Goal: Task Accomplishment & Management: Use online tool/utility

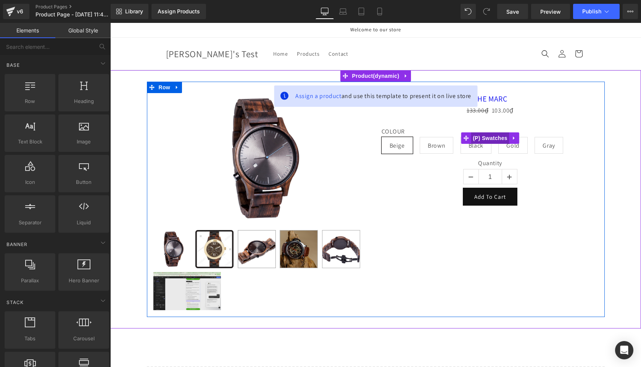
click at [496, 138] on span "(P) Swatches" at bounding box center [490, 137] width 39 height 11
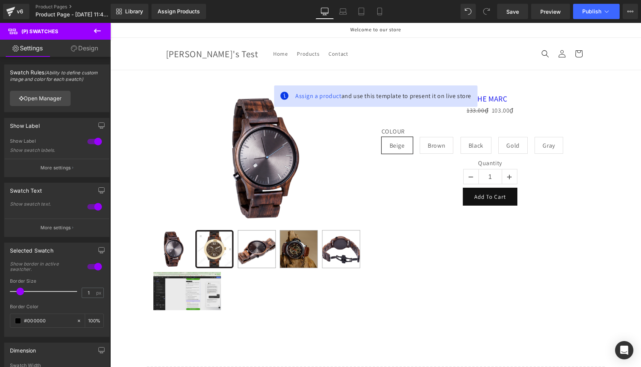
click at [96, 27] on icon at bounding box center [97, 30] width 9 height 9
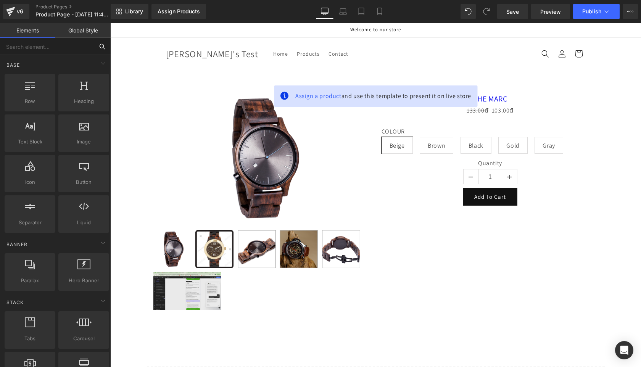
click at [51, 49] on input "text" at bounding box center [47, 46] width 94 height 17
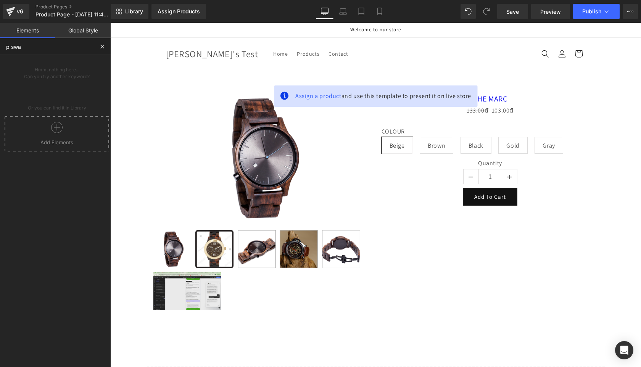
type input "p swat"
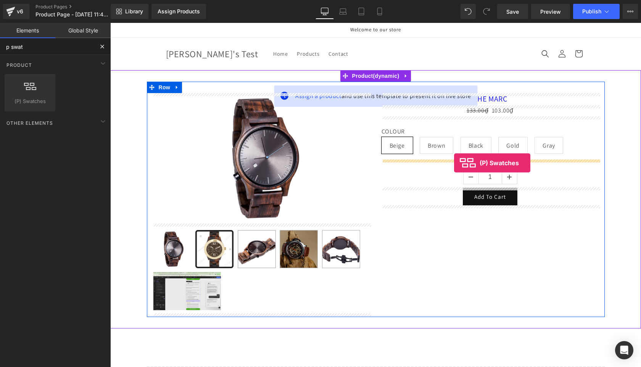
drag, startPoint x: 137, startPoint y: 114, endPoint x: 454, endPoint y: 163, distance: 321.0
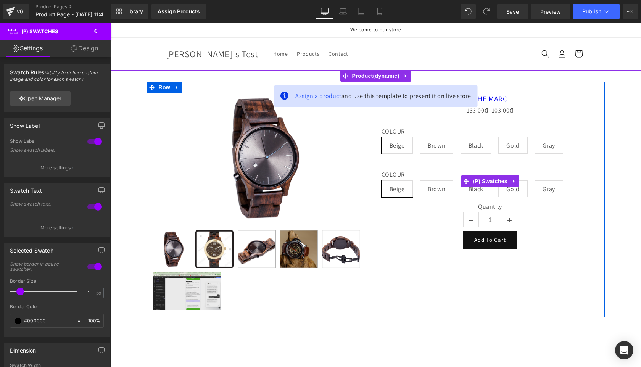
click at [400, 174] on label "COLOUR" at bounding box center [491, 175] width 218 height 9
click at [435, 181] on span "Brown" at bounding box center [437, 189] width 18 height 16
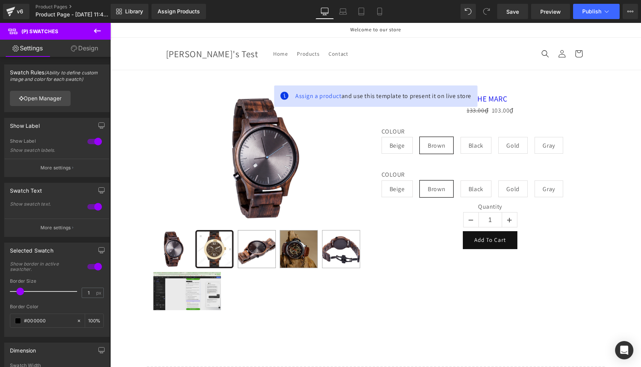
click at [244, 145] on img at bounding box center [261, 158] width 131 height 131
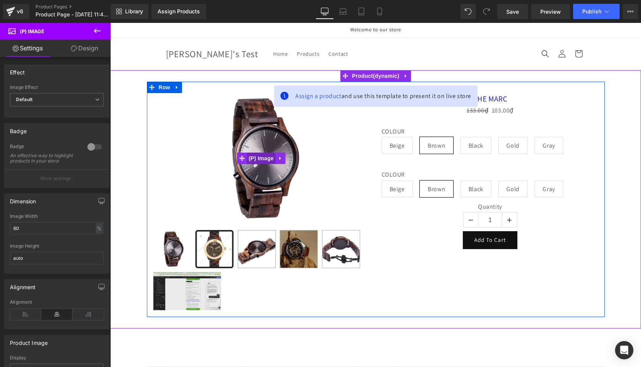
click at [261, 154] on span "(P) Image" at bounding box center [261, 158] width 29 height 11
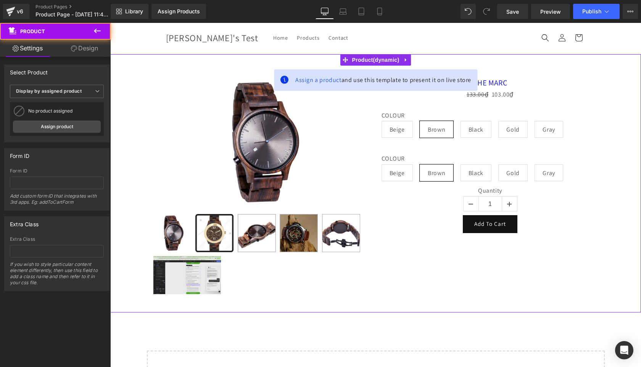
scroll to position [17, 0]
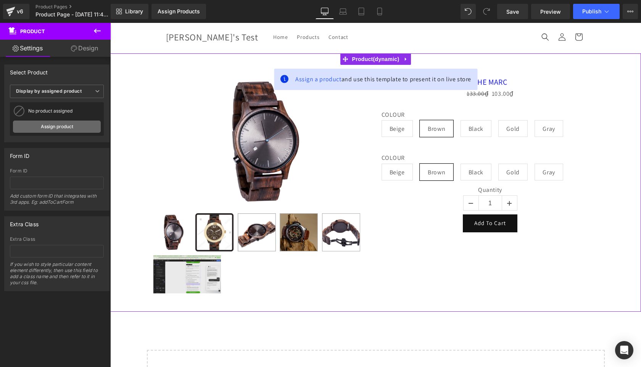
click at [58, 128] on link "Assign product" at bounding box center [57, 127] width 88 height 12
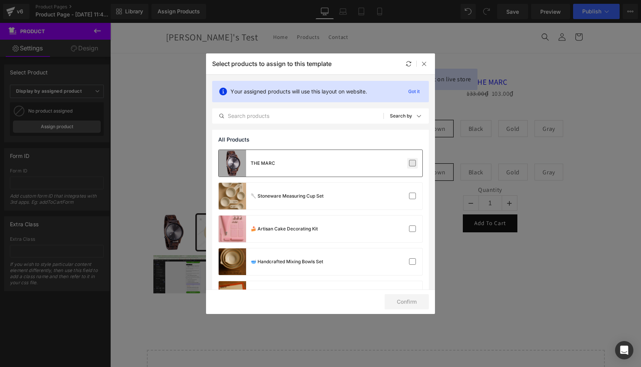
click at [409, 165] on label at bounding box center [412, 163] width 7 height 7
click at [413, 163] on input "checkbox" at bounding box center [413, 163] width 0 height 0
click at [407, 308] on button "Confirm" at bounding box center [407, 301] width 44 height 15
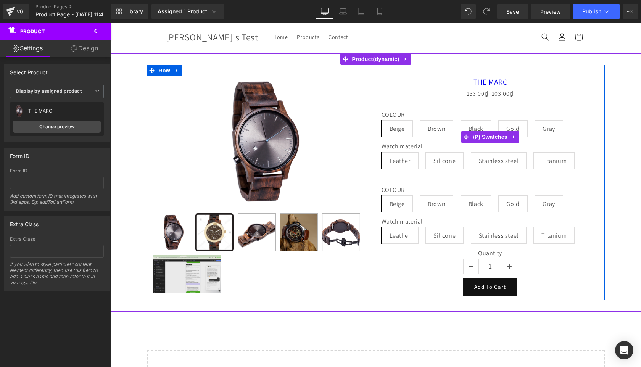
click at [402, 147] on label "Watch material" at bounding box center [491, 147] width 218 height 9
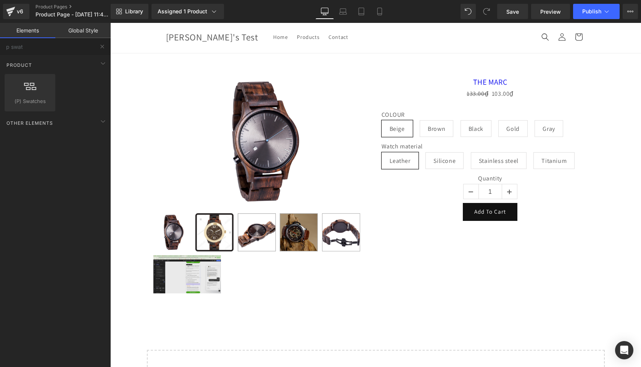
drag, startPoint x: 624, startPoint y: 319, endPoint x: 514, endPoint y: 296, distance: 112.7
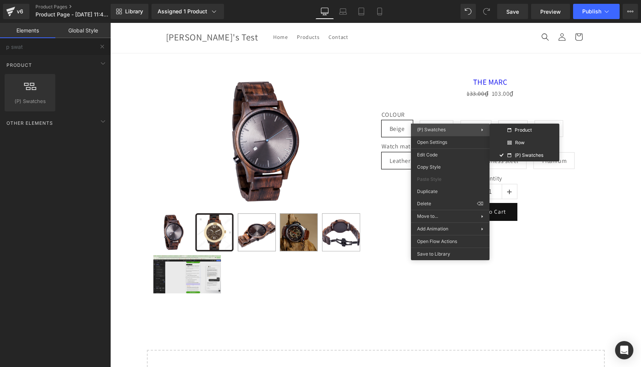
click at [436, 128] on span "(P) Swatches" at bounding box center [431, 130] width 29 height 6
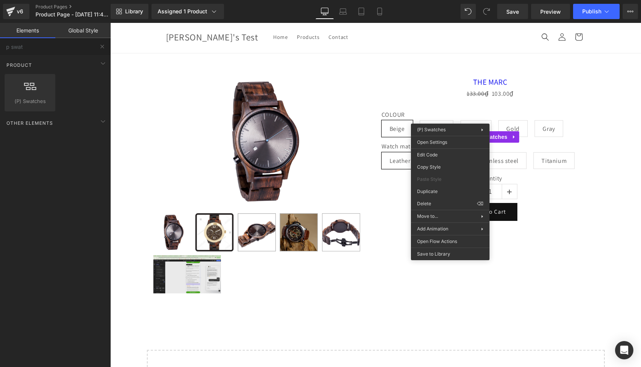
drag, startPoint x: 633, startPoint y: 174, endPoint x: 523, endPoint y: 151, distance: 112.7
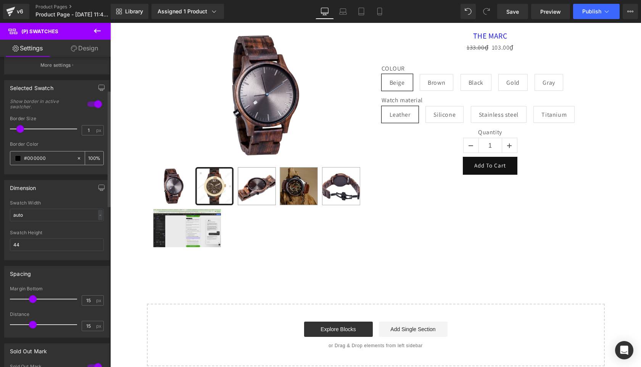
scroll to position [520, 0]
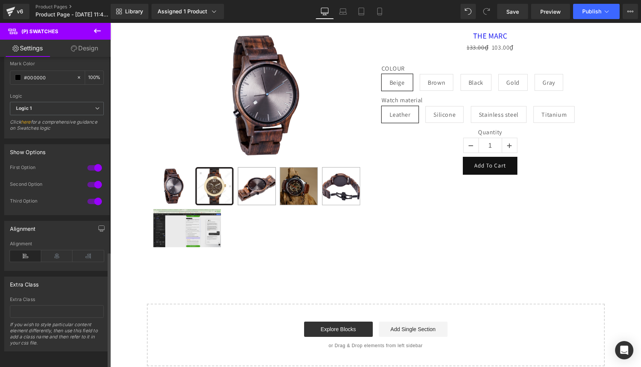
click at [91, 179] on div at bounding box center [95, 185] width 18 height 12
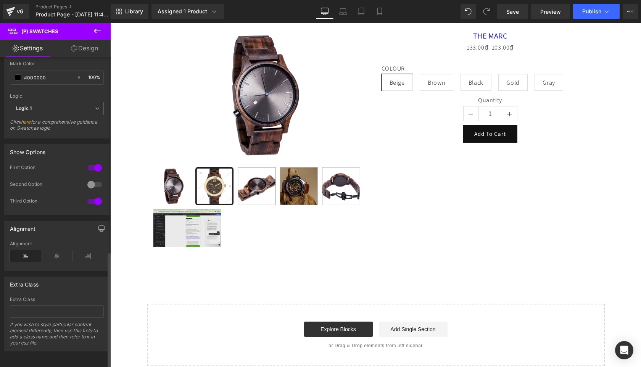
click at [99, 179] on div at bounding box center [95, 185] width 18 height 12
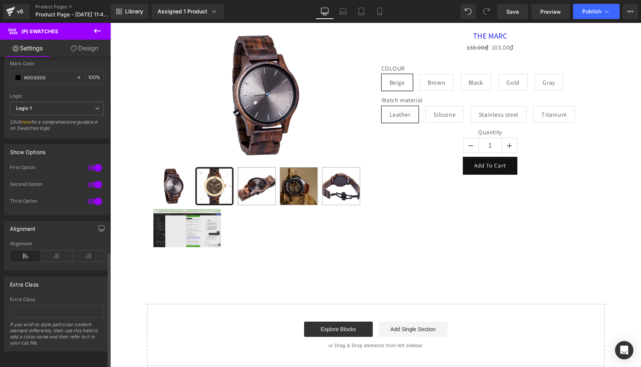
click at [89, 195] on div at bounding box center [95, 201] width 18 height 12
click at [89, 179] on div at bounding box center [95, 185] width 18 height 12
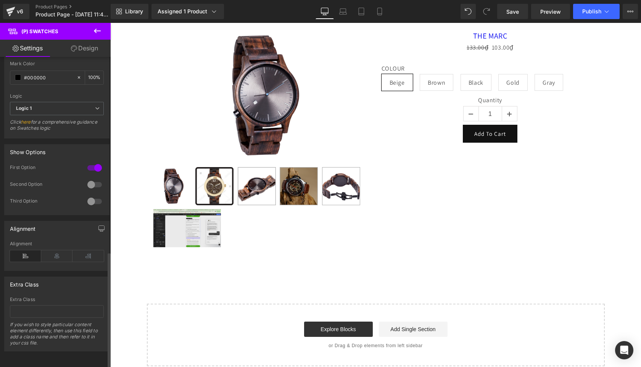
click at [94, 179] on div at bounding box center [95, 185] width 18 height 12
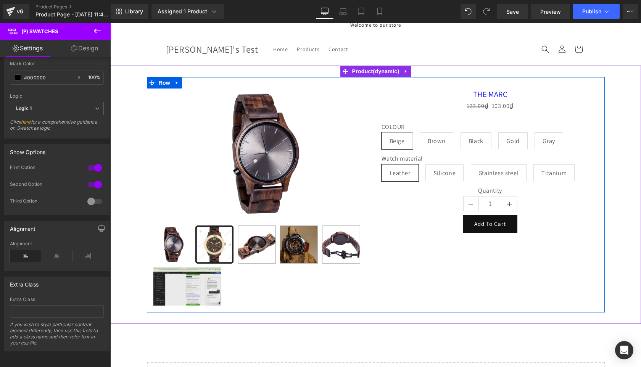
scroll to position [1, 0]
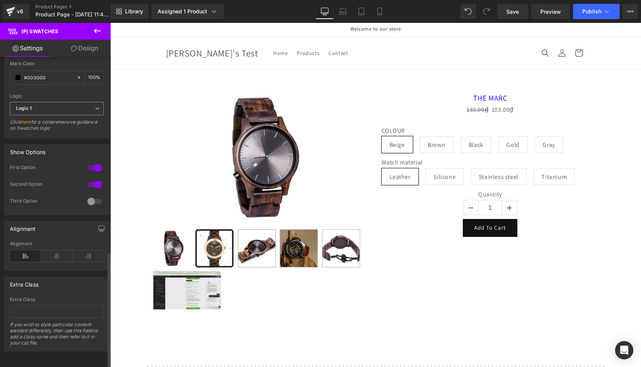
click at [84, 102] on span "Logic 1" at bounding box center [57, 108] width 94 height 13
click at [84, 102] on span "Logic 1" at bounding box center [55, 108] width 91 height 13
click at [84, 102] on span "Logic 1" at bounding box center [57, 108] width 94 height 13
click at [75, 128] on li "Logic 2" at bounding box center [55, 133] width 91 height 11
click at [90, 102] on span "Logic 2" at bounding box center [57, 108] width 94 height 13
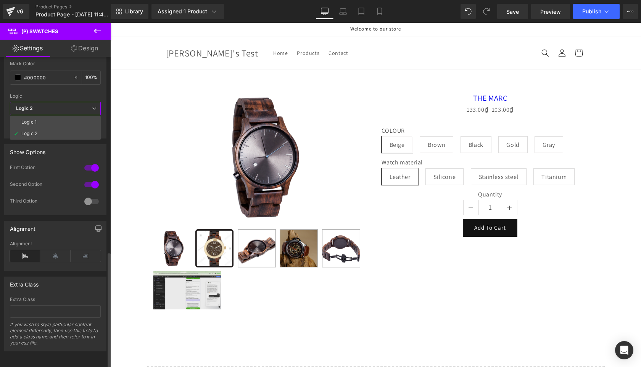
drag, startPoint x: 78, startPoint y: 111, endPoint x: 77, endPoint y: 137, distance: 26.0
click at [78, 116] on li "Logic 1" at bounding box center [55, 121] width 91 height 11
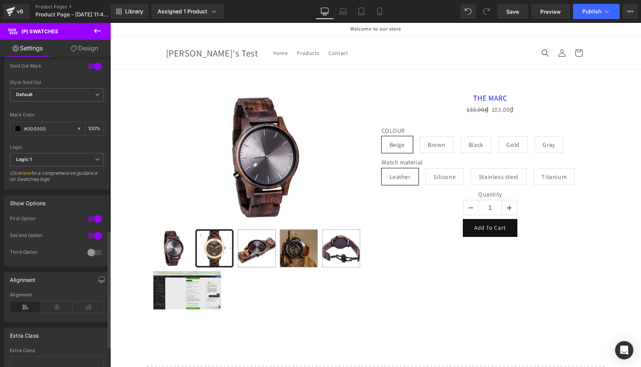
scroll to position [520, 0]
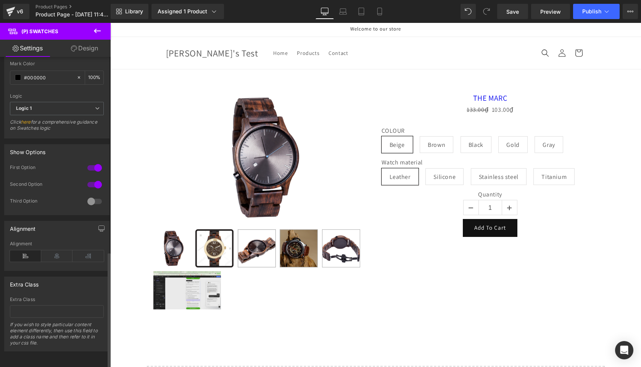
click at [89, 195] on div at bounding box center [95, 201] width 18 height 12
click at [54, 250] on icon at bounding box center [56, 255] width 31 height 11
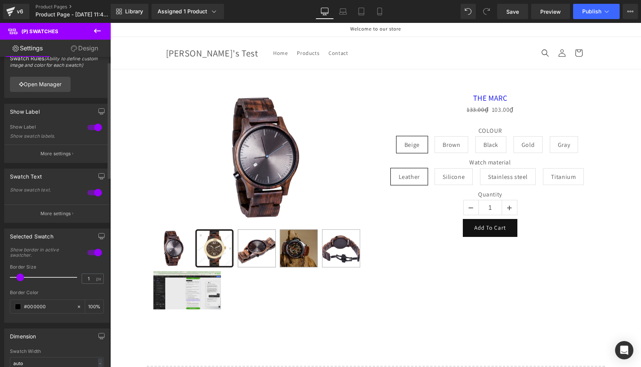
scroll to position [13, 0]
click at [55, 214] on p "More settings" at bounding box center [55, 214] width 31 height 7
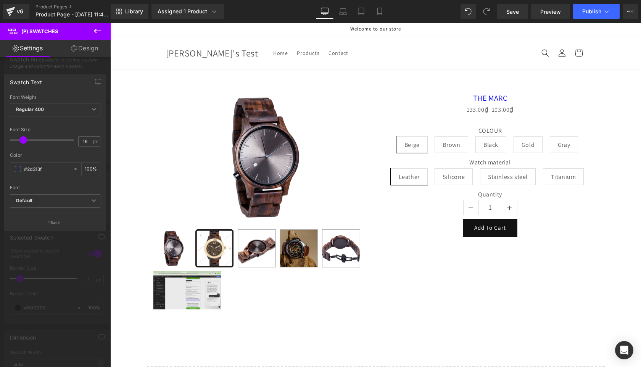
click at [60, 63] on div at bounding box center [55, 197] width 111 height 348
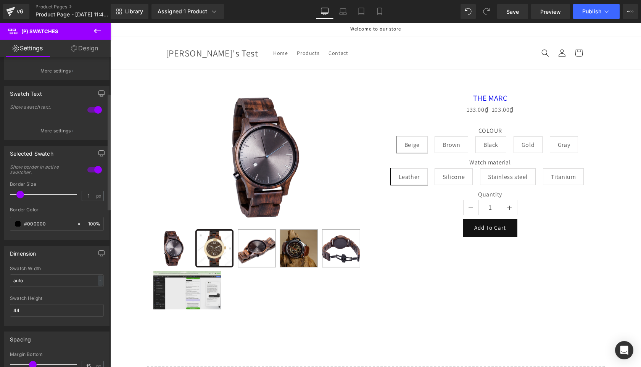
scroll to position [0, 0]
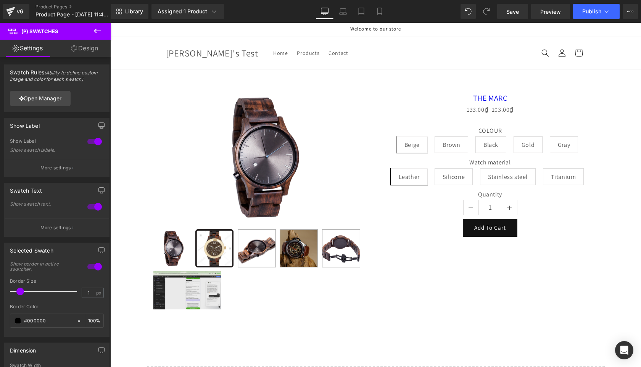
click at [87, 52] on link "Design" at bounding box center [84, 48] width 55 height 17
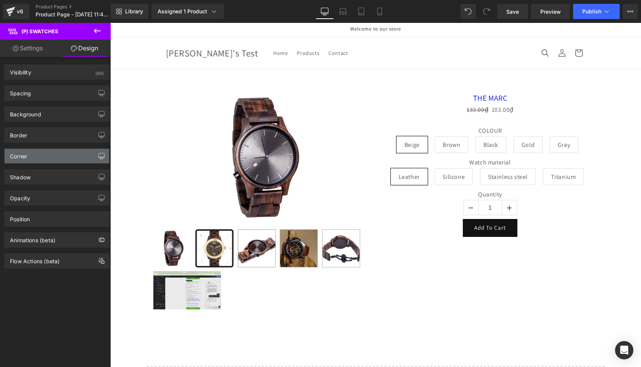
click at [95, 154] on button "button" at bounding box center [101, 156] width 12 height 15
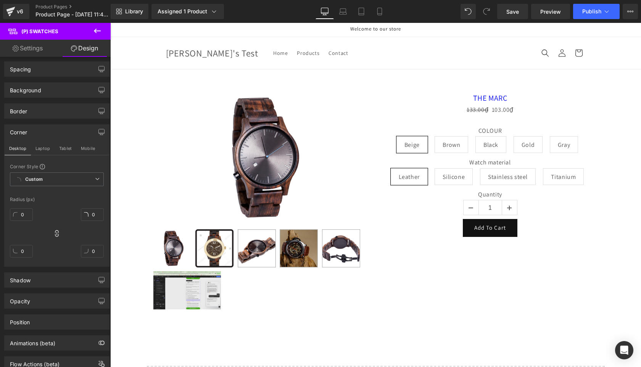
scroll to position [38, 0]
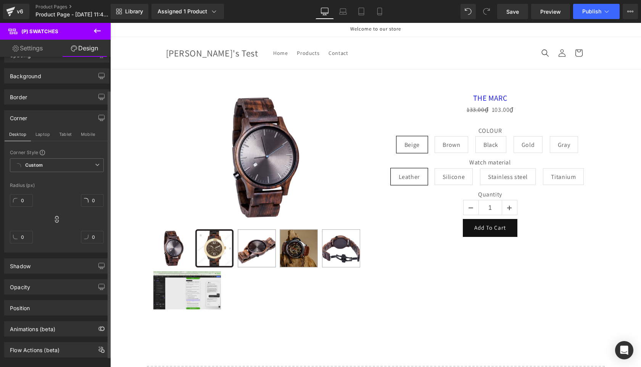
click at [58, 218] on icon at bounding box center [57, 220] width 8 height 8
drag, startPoint x: 54, startPoint y: 218, endPoint x: 46, endPoint y: 219, distance: 7.7
click at [55, 218] on icon at bounding box center [56, 219] width 3 height 7
click at [24, 202] on input "0" at bounding box center [21, 200] width 23 height 13
type input "1"
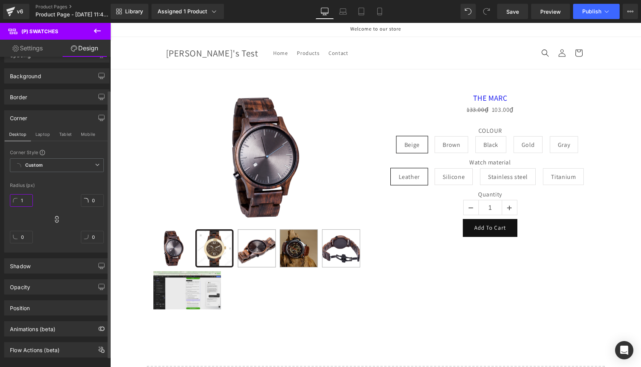
type input "1"
type input "10"
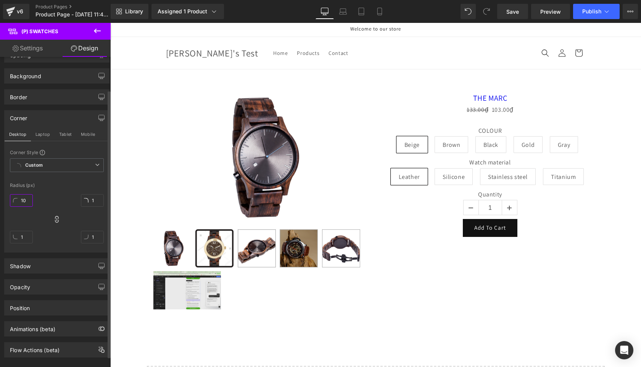
type input "10"
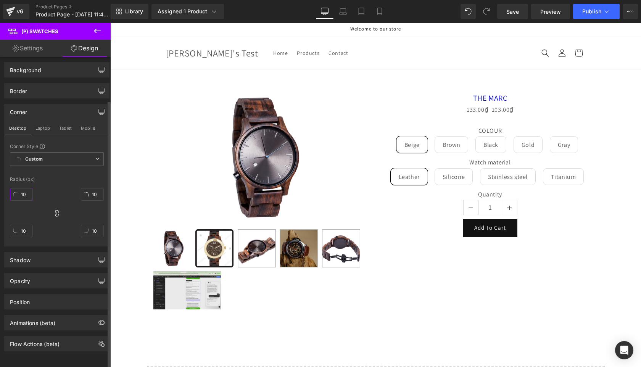
scroll to position [44, 0]
type input "10"
click at [37, 126] on button "Laptop" at bounding box center [43, 128] width 24 height 13
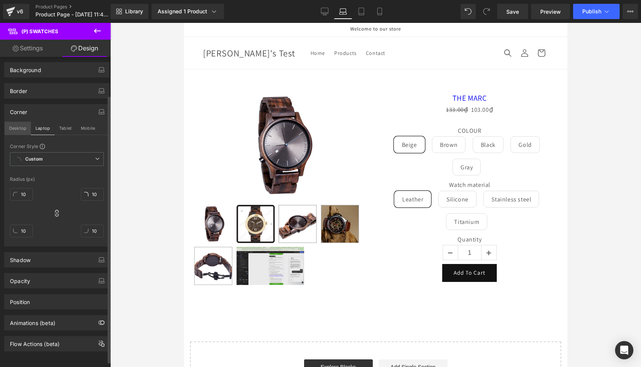
scroll to position [0, 0]
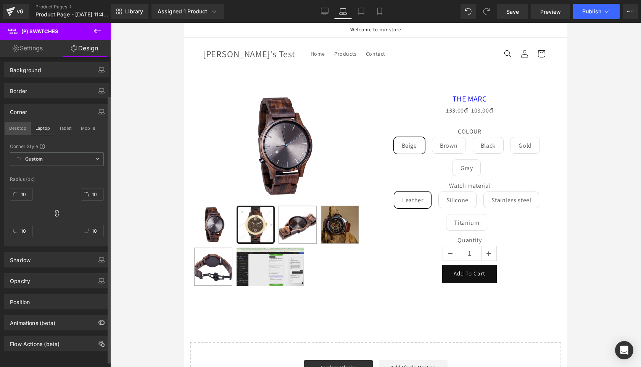
click at [18, 126] on button "Desktop" at bounding box center [18, 128] width 26 height 13
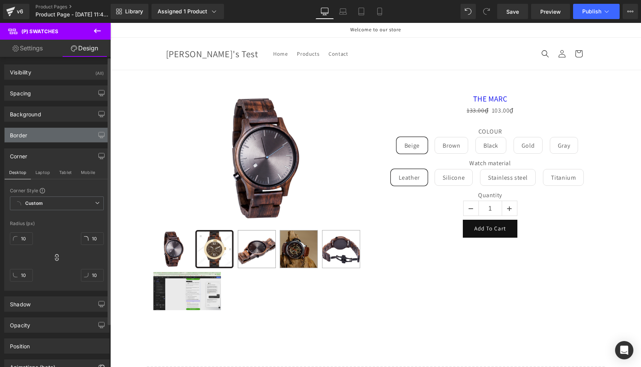
click at [56, 132] on div "Border" at bounding box center [57, 135] width 105 height 15
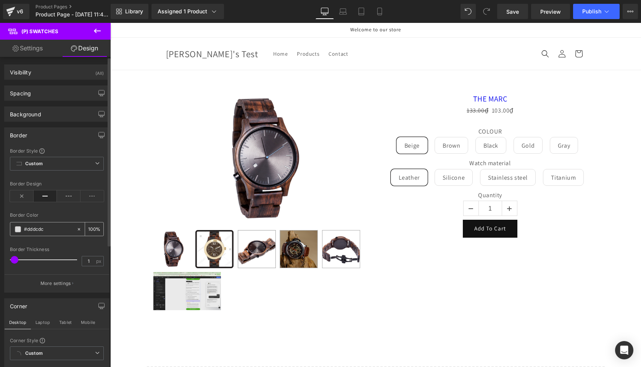
click at [16, 230] on span at bounding box center [18, 229] width 6 height 6
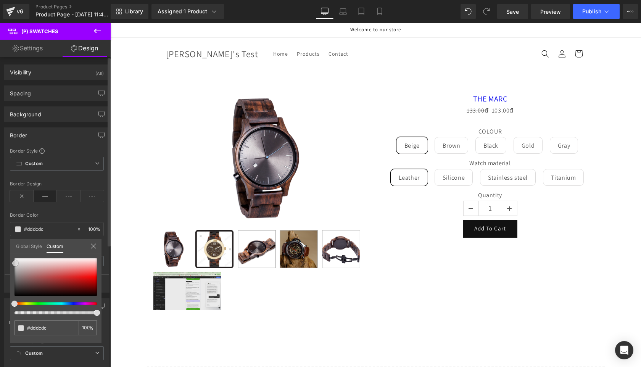
type input "#d9d8d8"
type input "#cfcdcd"
type input "#c4bfbf"
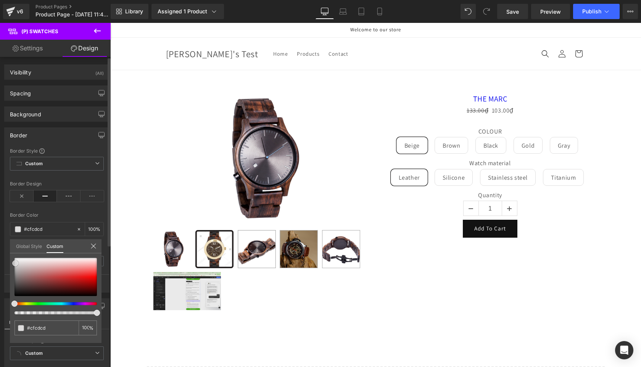
type input "#c4bfbf"
type input "#beb6b6"
type input "#b7a8a8"
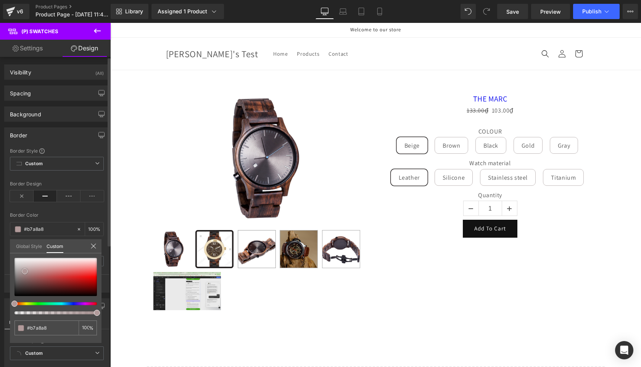
type input "#b19a9a"
type input "#ae9292"
type input "#ad8e8e"
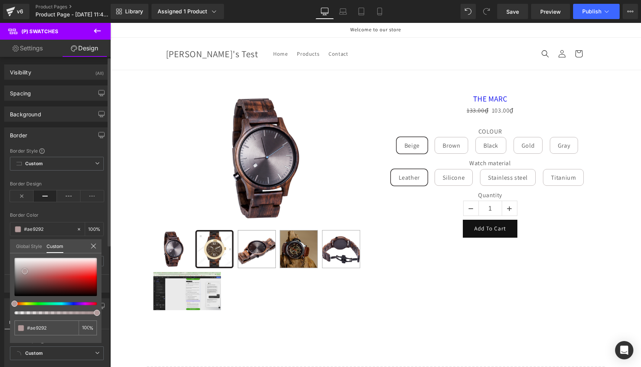
type input "#ad8e8e"
type input "#ab8b8b"
type input "#a68181"
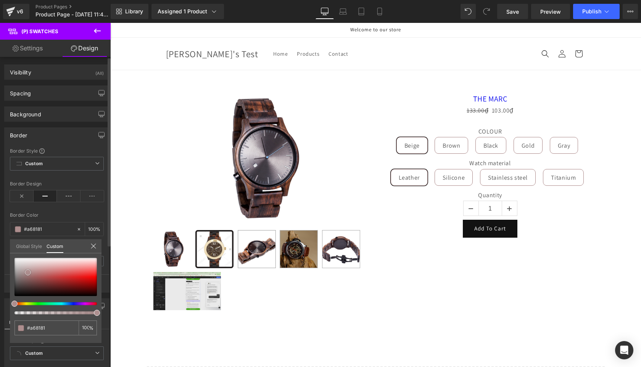
type input "#a27a7a"
type input "#a47979"
drag, startPoint x: 18, startPoint y: 267, endPoint x: 30, endPoint y: 274, distance: 14.4
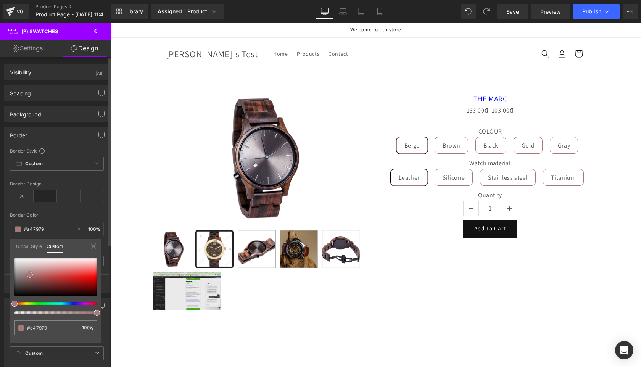
click at [30, 274] on span at bounding box center [30, 275] width 6 height 6
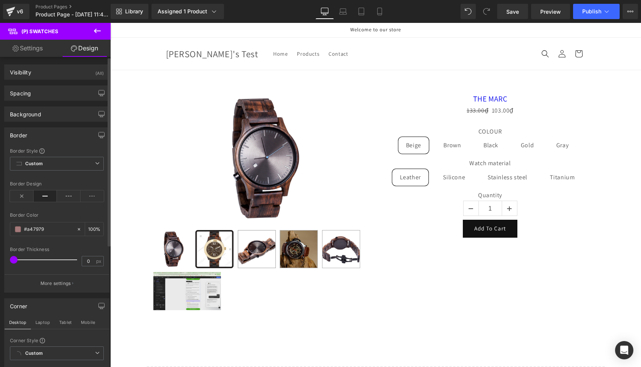
drag, startPoint x: 16, startPoint y: 260, endPoint x: 35, endPoint y: 260, distance: 18.7
click at [15, 261] on span at bounding box center [14, 260] width 8 height 8
click at [88, 261] on input "0" at bounding box center [88, 262] width 13 height 10
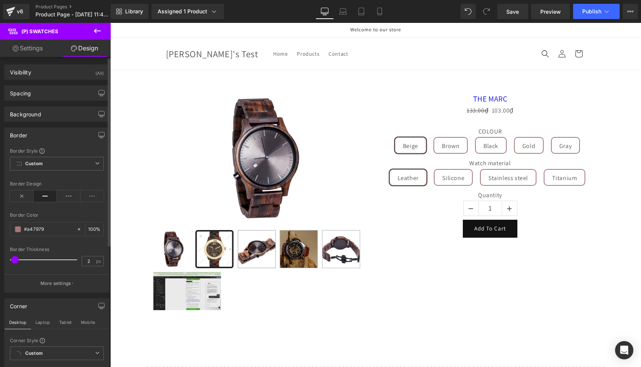
click at [60, 248] on div "Border Thickness" at bounding box center [57, 249] width 94 height 5
click at [89, 260] on input "2" at bounding box center [88, 262] width 13 height 10
type input "1"
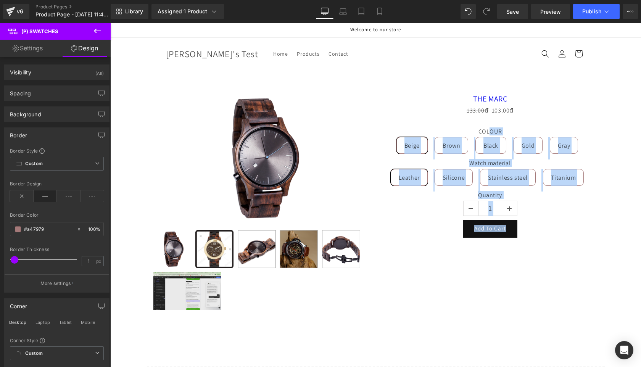
click at [489, 130] on body "Skip to content Welcome to our store Home Products Contact Log in Zoe's Test Ho…" at bounding box center [375, 361] width 531 height 676
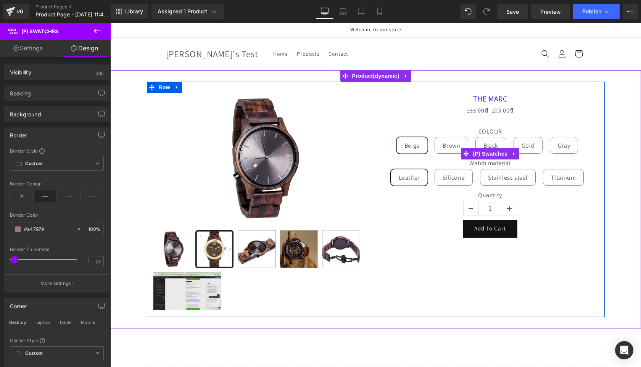
click at [480, 129] on label "COLOUR" at bounding box center [491, 132] width 218 height 9
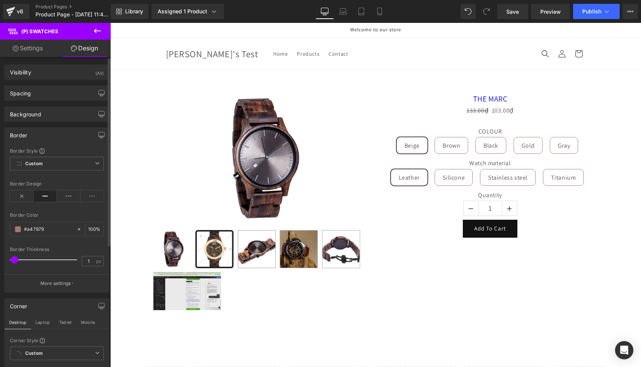
click at [46, 81] on div "Spacing Margin 0px 0 0px 0 0px 0 0px 0 Padding 0px 0 20px 20 0px 0 20px 20 Setu…" at bounding box center [57, 90] width 114 height 21
click at [46, 77] on div "Visibility (All)" at bounding box center [57, 72] width 105 height 15
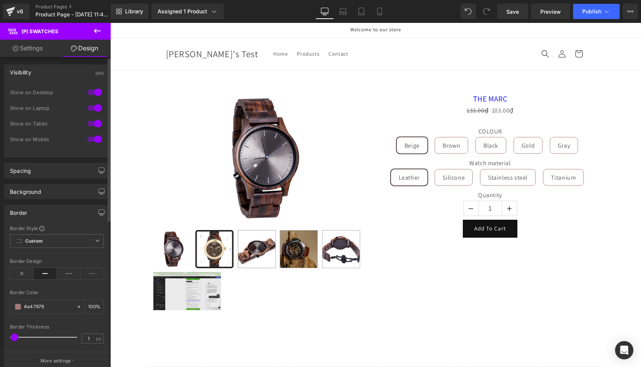
click at [47, 75] on div "Visibility (All)" at bounding box center [57, 72] width 105 height 15
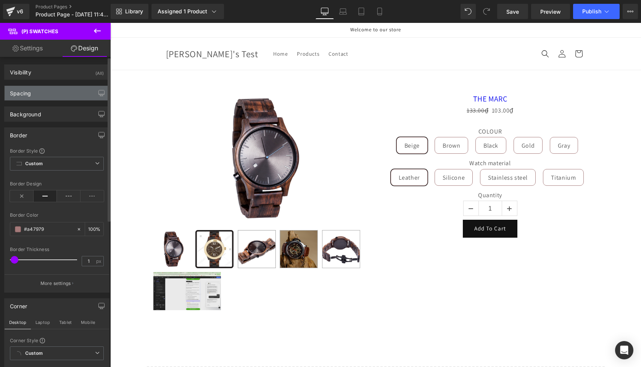
click at [44, 90] on div "Spacing" at bounding box center [57, 93] width 105 height 15
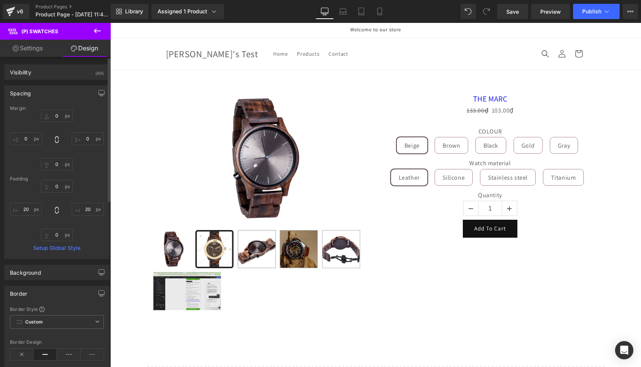
click at [44, 90] on div "Spacing" at bounding box center [57, 93] width 105 height 15
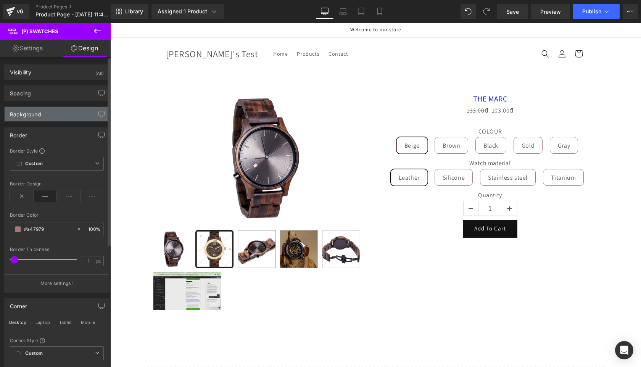
click at [59, 115] on div "Background" at bounding box center [57, 114] width 105 height 15
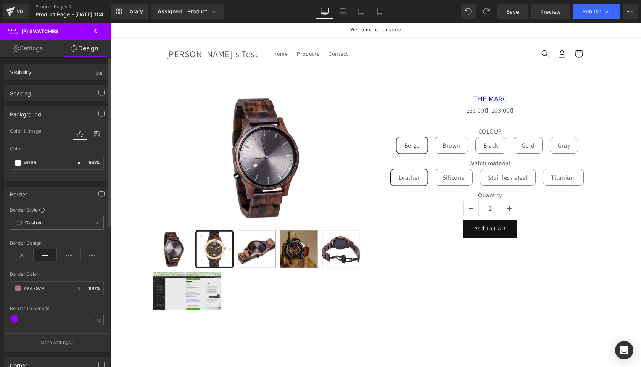
click at [59, 115] on div "Background" at bounding box center [57, 114] width 105 height 15
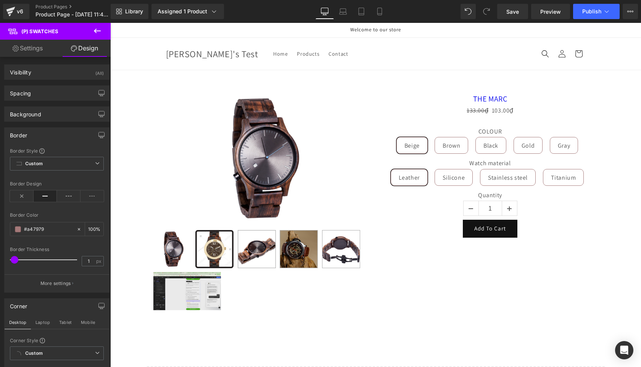
click at [36, 49] on link "Settings" at bounding box center [27, 48] width 55 height 17
type input "100"
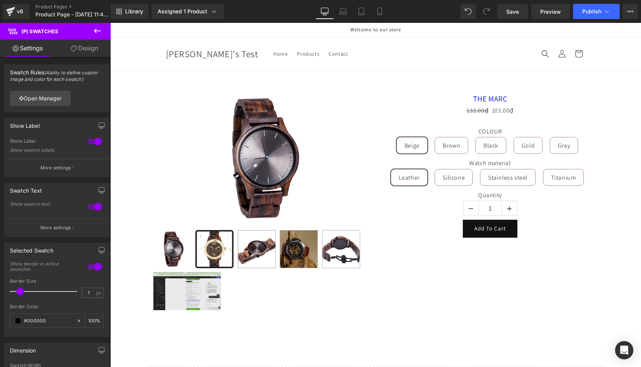
click at [77, 52] on link "Design" at bounding box center [84, 48] width 55 height 17
type input "100"
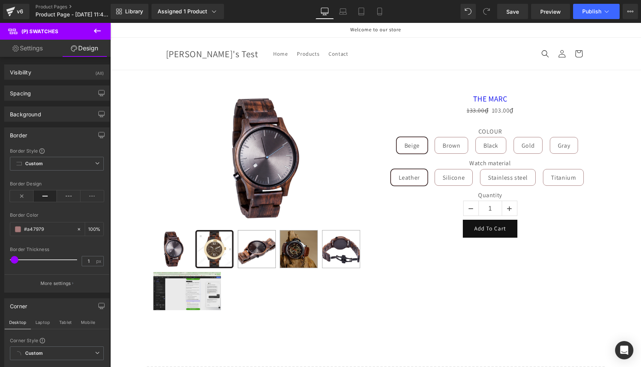
click at [29, 52] on link "Settings" at bounding box center [27, 48] width 55 height 17
type input "100"
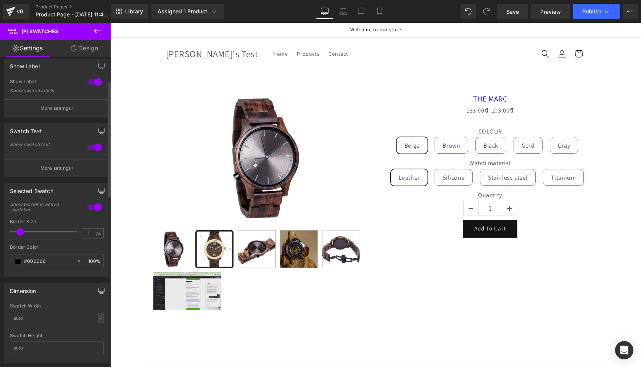
scroll to position [62, 0]
click at [86, 146] on div at bounding box center [95, 145] width 18 height 12
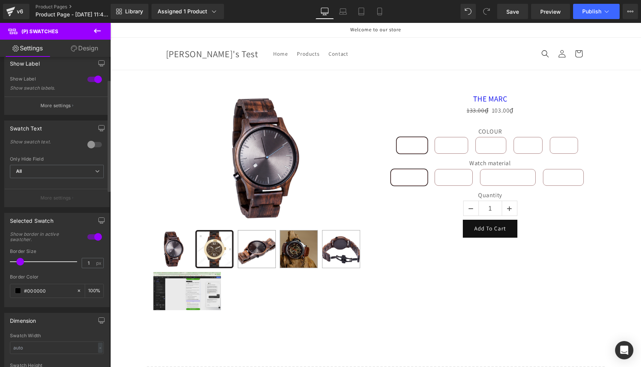
click at [93, 146] on div at bounding box center [95, 145] width 18 height 12
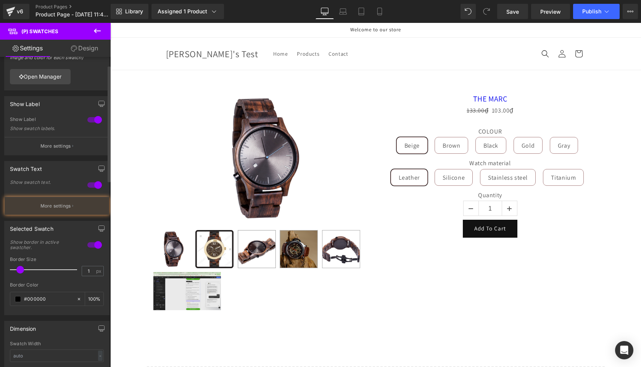
scroll to position [0, 0]
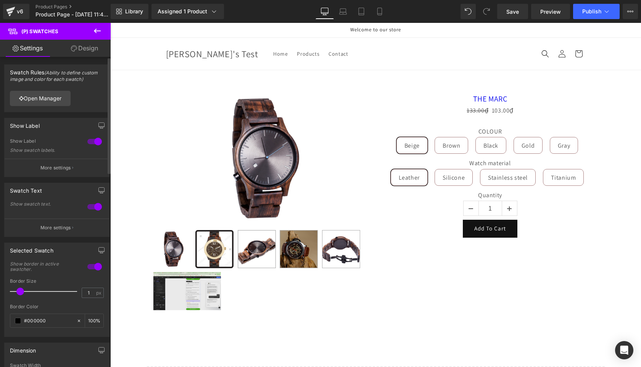
click at [91, 143] on div at bounding box center [95, 142] width 18 height 12
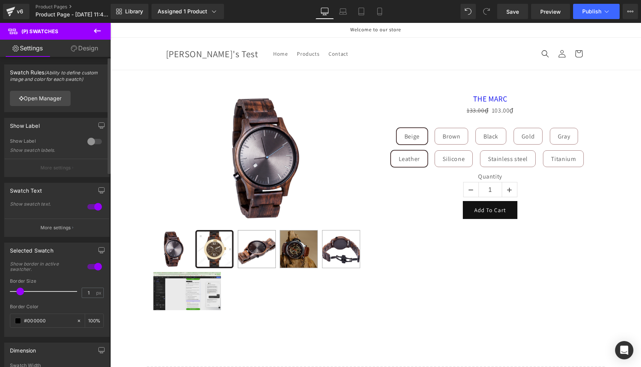
click at [92, 141] on div at bounding box center [95, 142] width 18 height 12
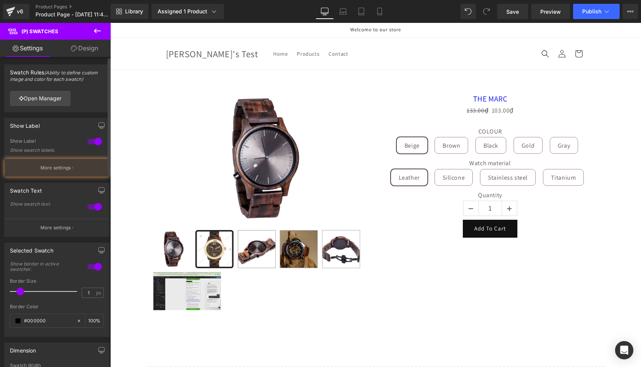
click at [59, 166] on p "More settings" at bounding box center [55, 168] width 31 height 7
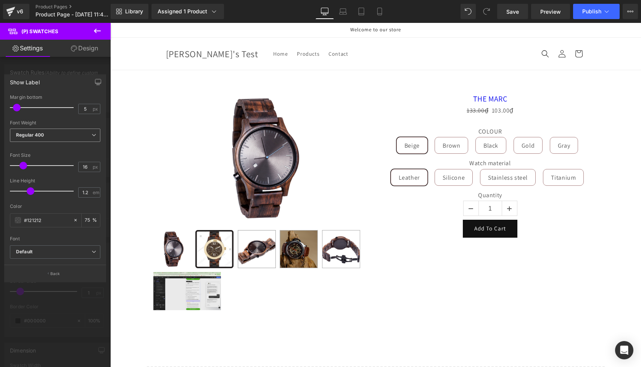
click at [34, 137] on b "Regular 400" at bounding box center [30, 135] width 28 height 6
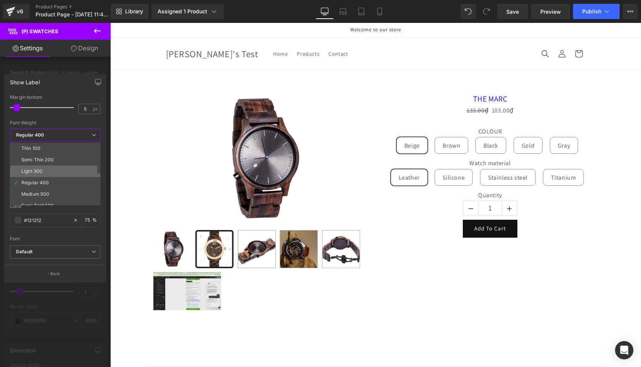
click at [39, 169] on div "Light 300" at bounding box center [31, 171] width 21 height 5
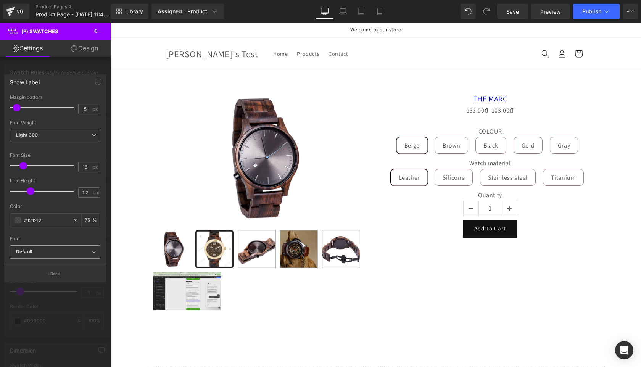
click at [60, 255] on b "Default" at bounding box center [54, 252] width 76 height 6
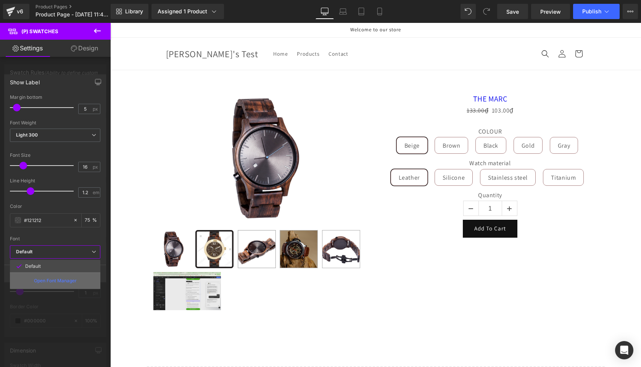
click at [50, 281] on p "Open Font Manager" at bounding box center [55, 281] width 43 height 7
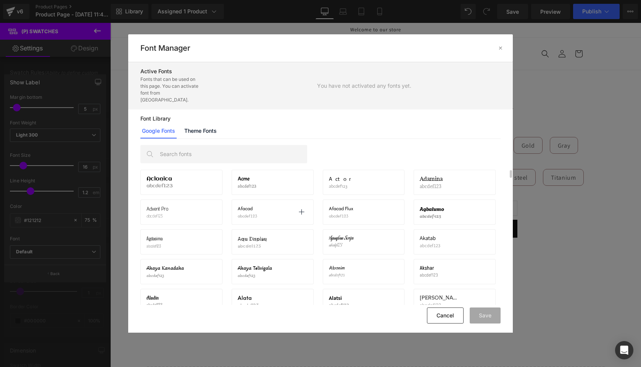
scroll to position [58, 0]
click at [303, 209] on icon at bounding box center [302, 212] width 6 height 6
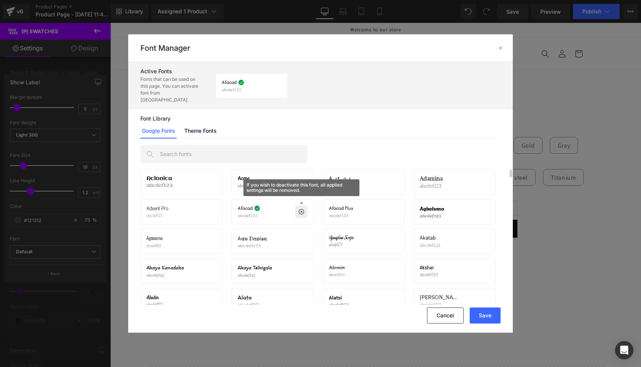
click at [486, 319] on button "Save" at bounding box center [485, 316] width 31 height 16
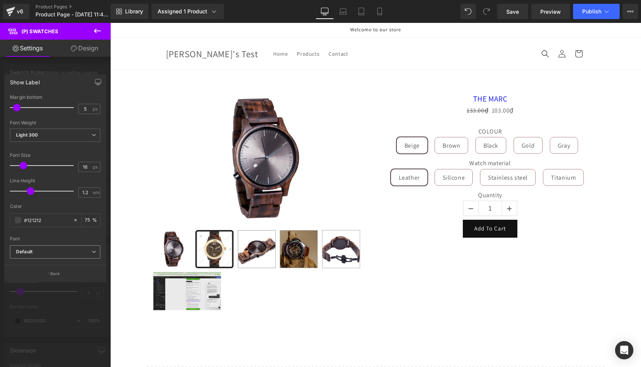
click at [36, 247] on span "Default" at bounding box center [55, 251] width 90 height 13
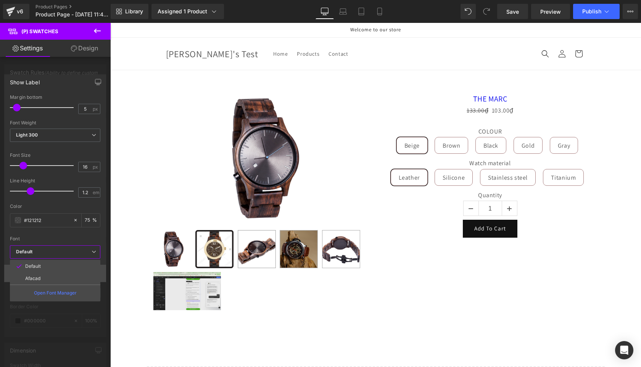
click at [46, 278] on li "Afacad" at bounding box center [55, 279] width 90 height 12
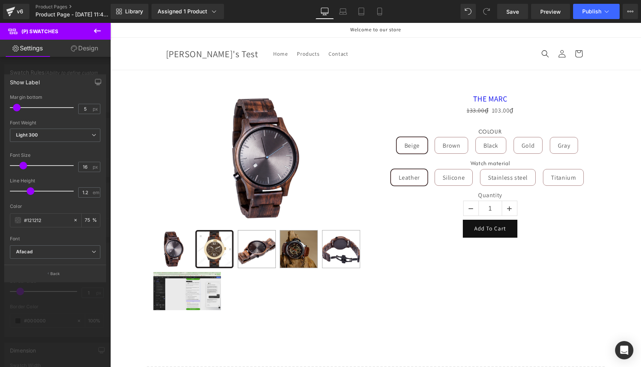
click at [126, 183] on body "Skip to content Welcome to our store Home Products Contact Log in Zoe's Test Ho…" at bounding box center [375, 361] width 531 height 676
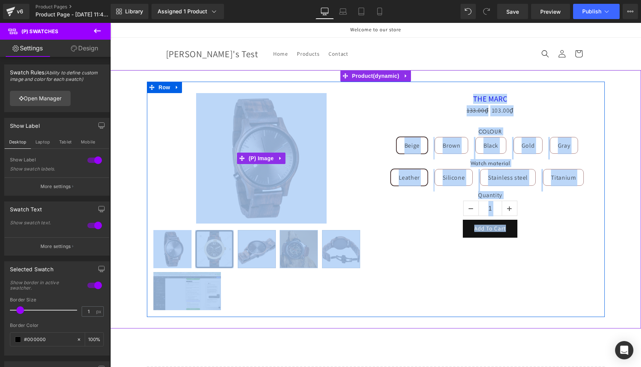
click at [207, 104] on img at bounding box center [261, 158] width 131 height 131
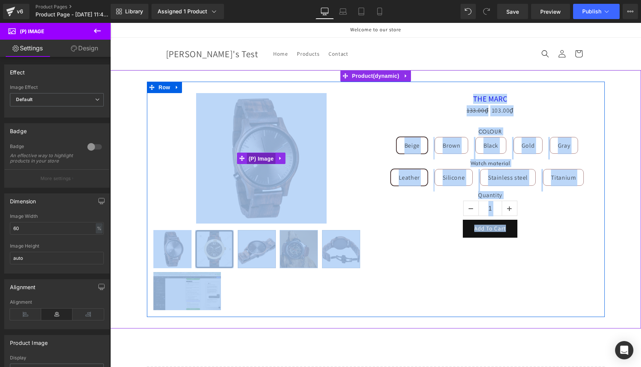
drag, startPoint x: 257, startPoint y: 155, endPoint x: 261, endPoint y: 157, distance: 4.8
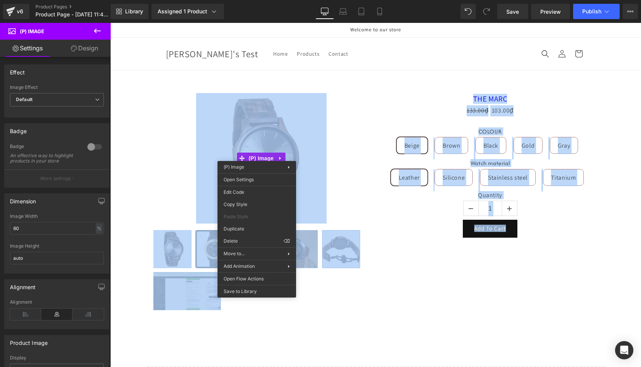
drag, startPoint x: 430, startPoint y: 192, endPoint x: 188, endPoint y: 170, distance: 243.0
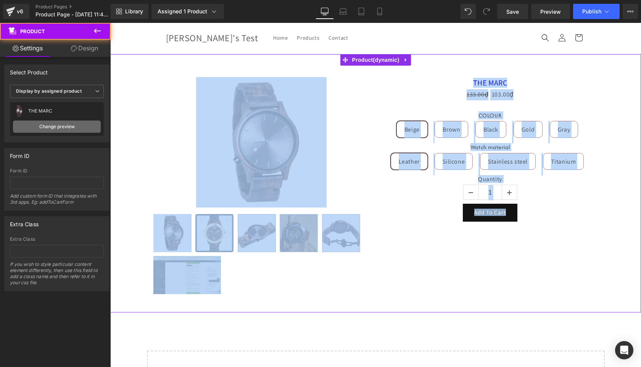
scroll to position [17, 0]
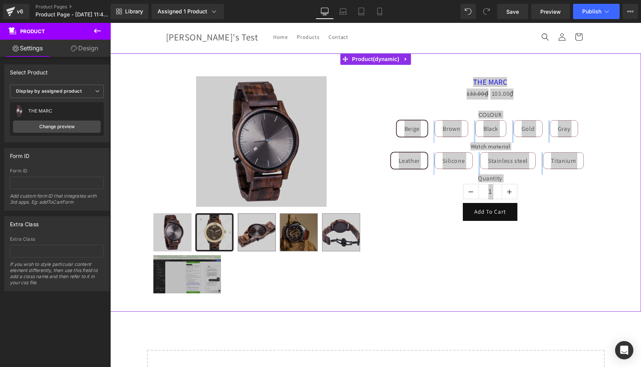
drag, startPoint x: 44, startPoint y: 110, endPoint x: 46, endPoint y: 113, distance: 4.7
click at [44, 110] on div "THE MARC" at bounding box center [64, 110] width 73 height 5
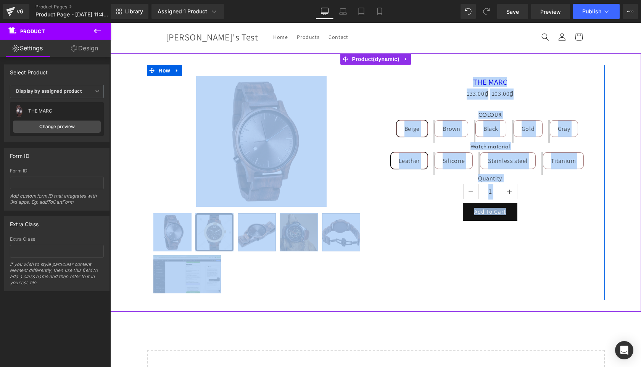
click at [389, 98] on div "133.00₫ 103.00₫" at bounding box center [491, 94] width 218 height 11
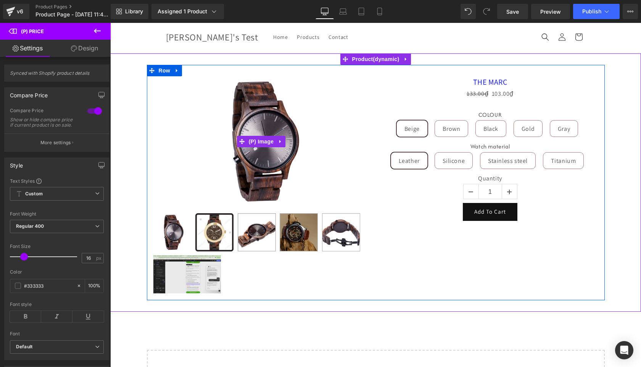
click at [255, 127] on img at bounding box center [261, 141] width 131 height 131
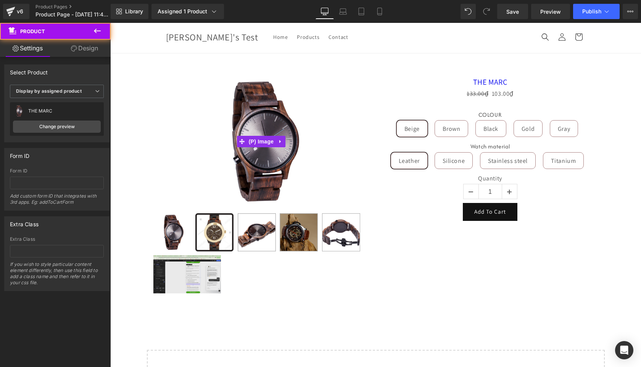
drag, startPoint x: 443, startPoint y: 165, endPoint x: 333, endPoint y: 142, distance: 112.7
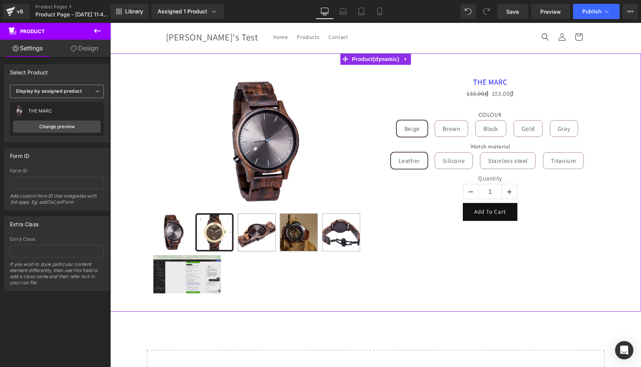
click at [66, 91] on b "Display by assigned product" at bounding box center [49, 91] width 66 height 6
click at [61, 113] on div "THE MARC" at bounding box center [64, 110] width 73 height 5
click at [46, 109] on div "THE MARC" at bounding box center [64, 110] width 73 height 5
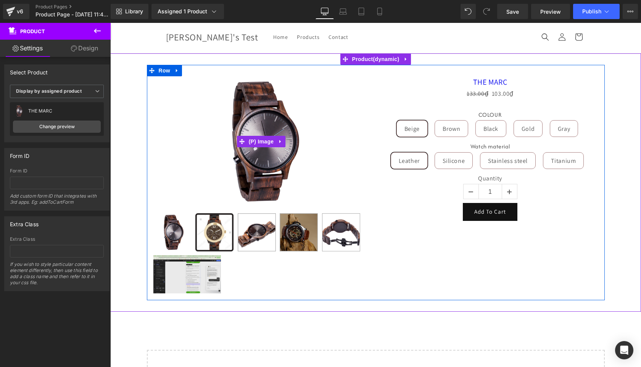
scroll to position [0, 0]
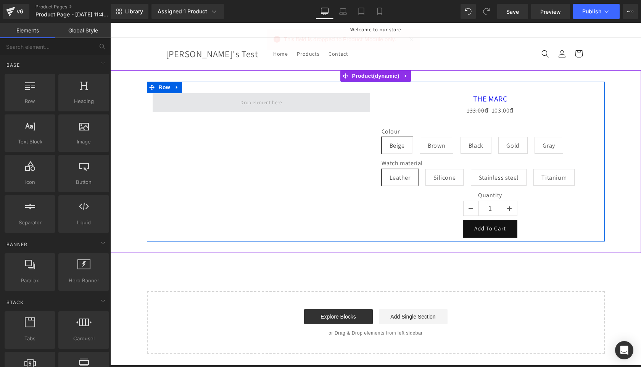
click at [317, 108] on span at bounding box center [262, 102] width 218 height 19
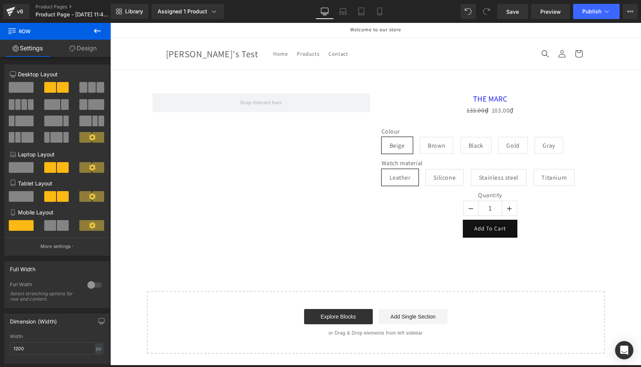
click at [94, 29] on icon at bounding box center [97, 30] width 9 height 9
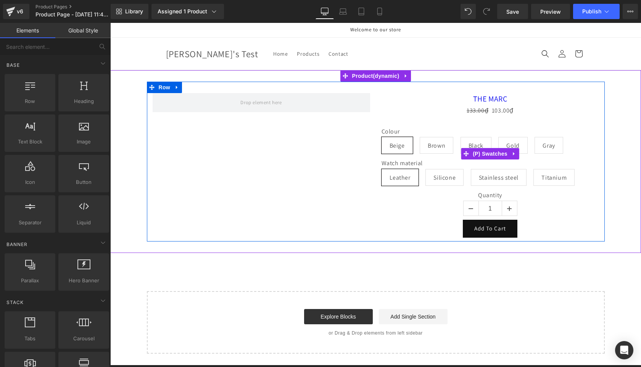
click at [449, 133] on label "Colour" at bounding box center [491, 132] width 218 height 9
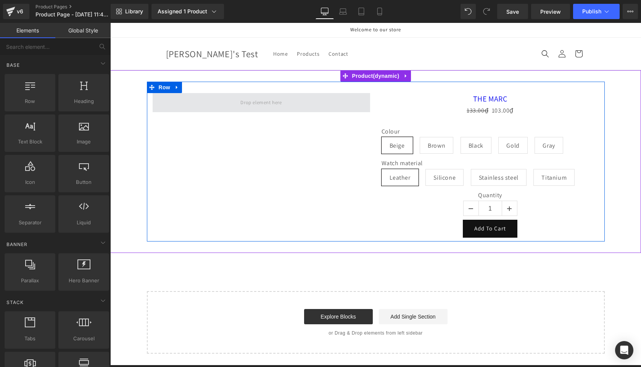
click at [290, 106] on span at bounding box center [262, 102] width 218 height 19
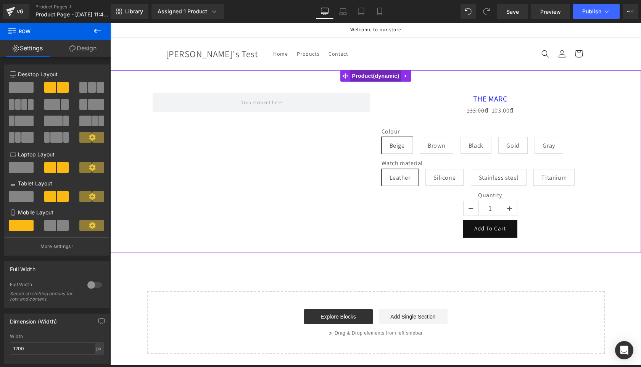
click at [393, 77] on span "Product" at bounding box center [375, 75] width 51 height 11
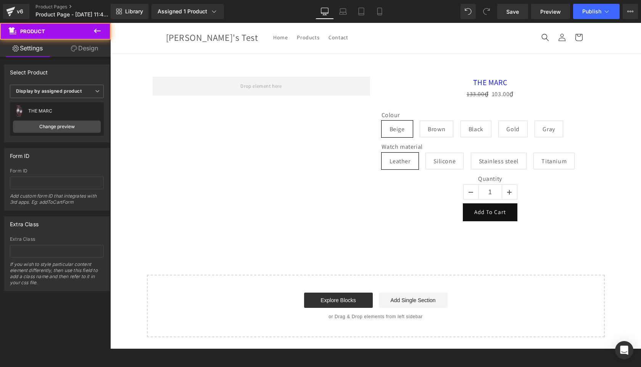
scroll to position [17, 0]
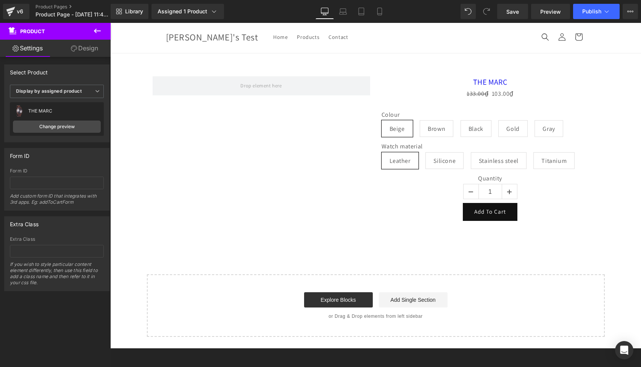
click at [97, 31] on icon at bounding box center [97, 30] width 9 height 9
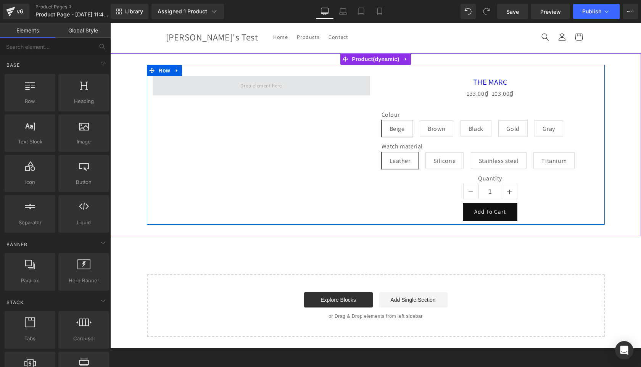
scroll to position [0, 0]
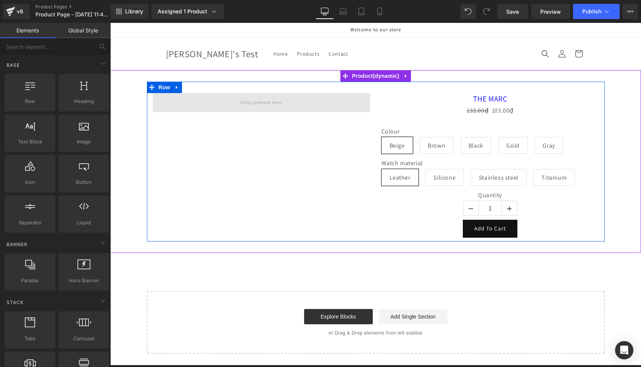
click at [252, 106] on span at bounding box center [261, 102] width 47 height 13
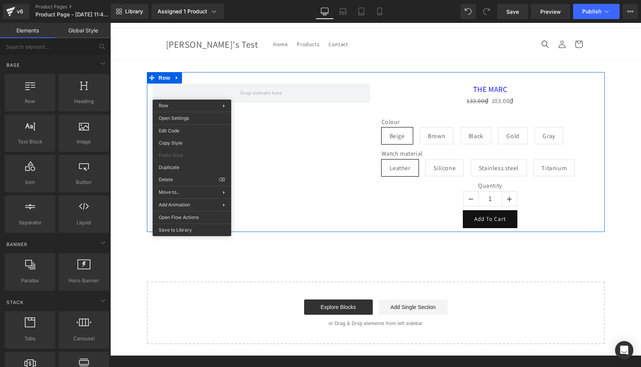
drag, startPoint x: 379, startPoint y: 130, endPoint x: 268, endPoint y: 107, distance: 114.1
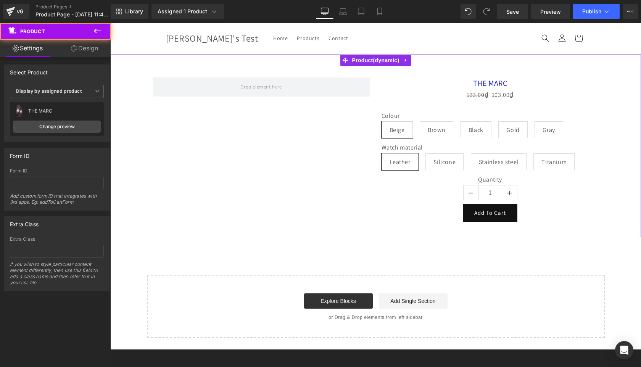
scroll to position [17, 0]
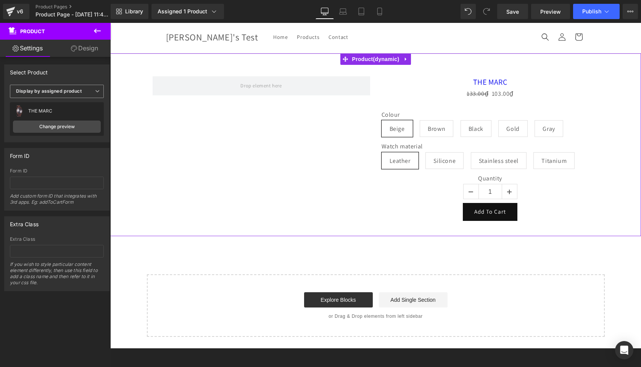
click at [81, 88] on span "Display by assigned product" at bounding box center [57, 91] width 94 height 13
click at [78, 104] on div "Display by assigned product" at bounding box center [52, 103] width 62 height 5
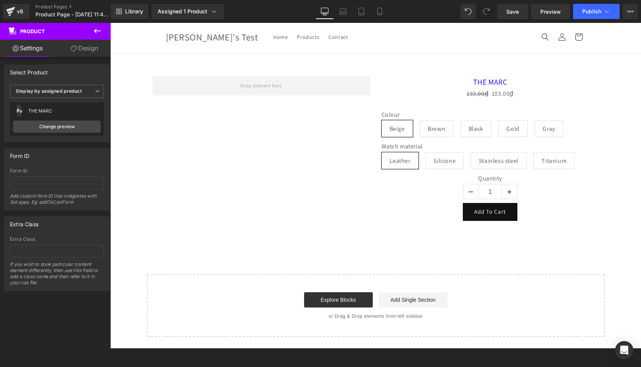
click at [62, 110] on div "THE MARC" at bounding box center [64, 110] width 73 height 5
click at [17, 110] on img at bounding box center [19, 111] width 12 height 12
click at [195, 16] on link "Assigned 1 Product" at bounding box center [188, 11] width 73 height 15
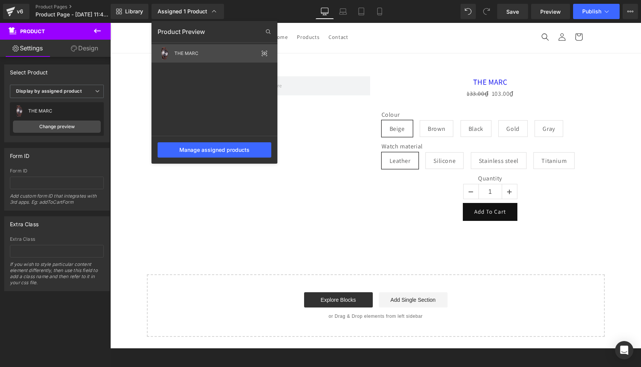
click at [228, 53] on div "THE MARC" at bounding box center [216, 53] width 84 height 5
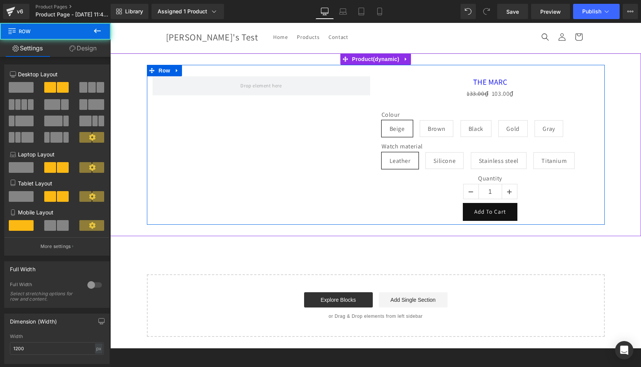
click at [160, 159] on div "THE MARC (P) Title 133.00₫ 103.00₫ (P) Price Colour Beige Brown Black Gold Gray…" at bounding box center [376, 145] width 458 height 160
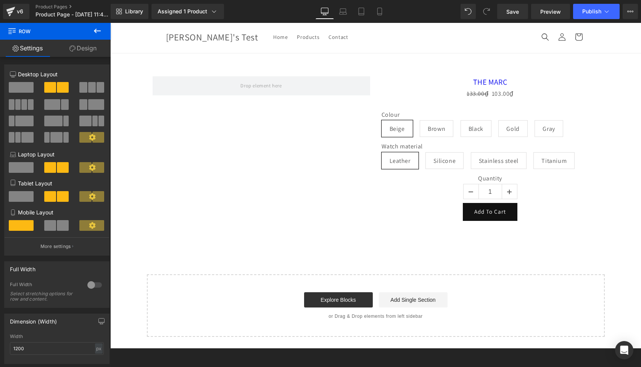
click at [100, 31] on icon at bounding box center [97, 30] width 9 height 9
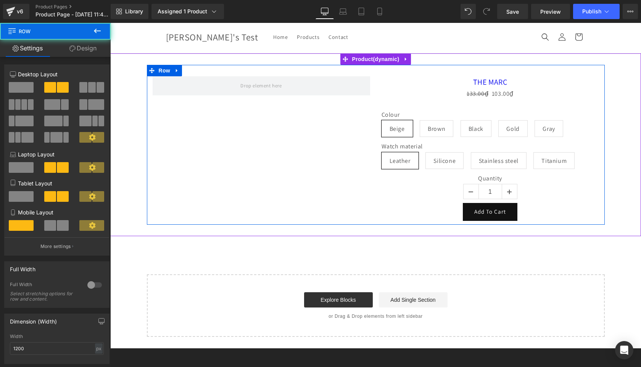
click at [211, 116] on div "THE MARC (P) Title 133.00₫ 103.00₫ (P) Price Colour Beige Brown Black Gold Gray…" at bounding box center [376, 145] width 458 height 160
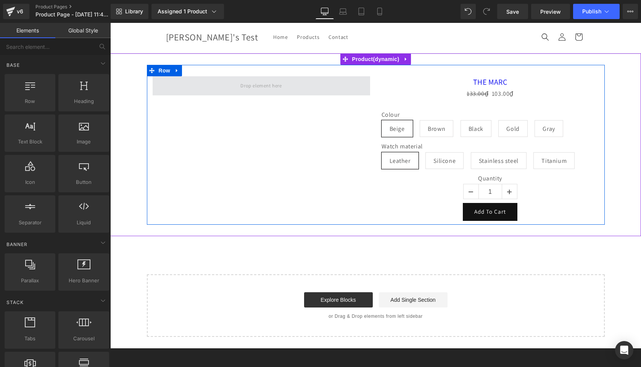
click at [244, 85] on span at bounding box center [261, 85] width 47 height 13
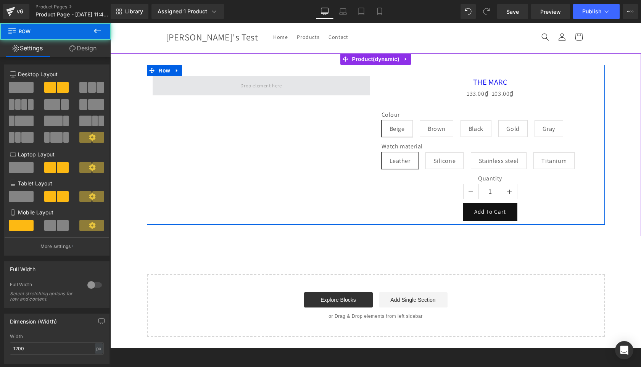
click at [232, 85] on span at bounding box center [262, 85] width 218 height 19
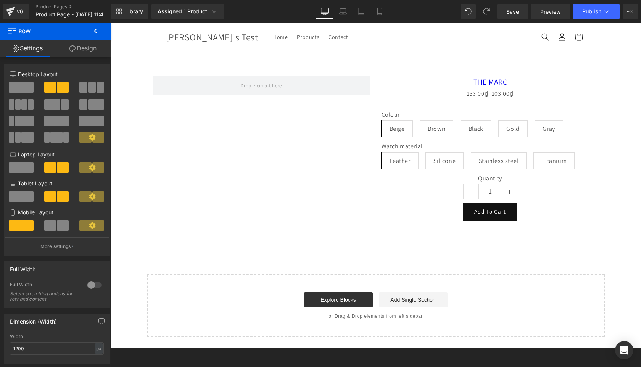
click at [94, 37] on button at bounding box center [97, 31] width 27 height 17
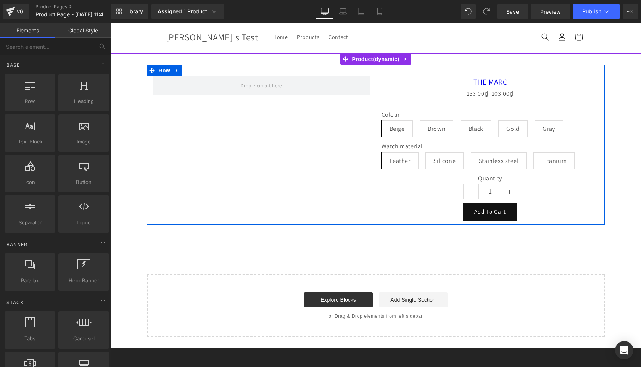
drag, startPoint x: 252, startPoint y: 101, endPoint x: 267, endPoint y: 105, distance: 15.7
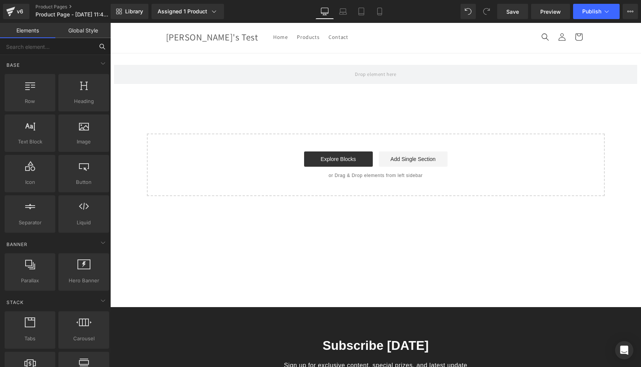
click at [47, 48] on input "text" at bounding box center [47, 46] width 94 height 17
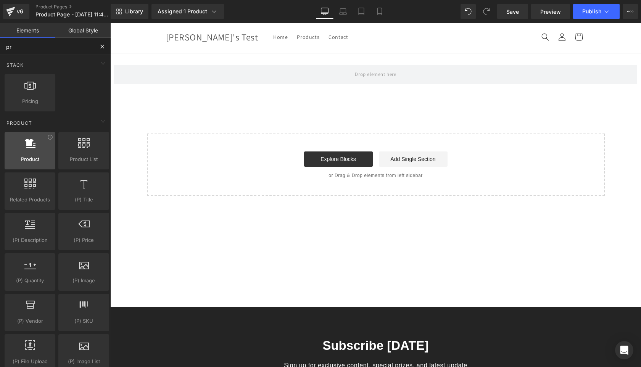
click at [26, 145] on icon at bounding box center [30, 143] width 11 height 10
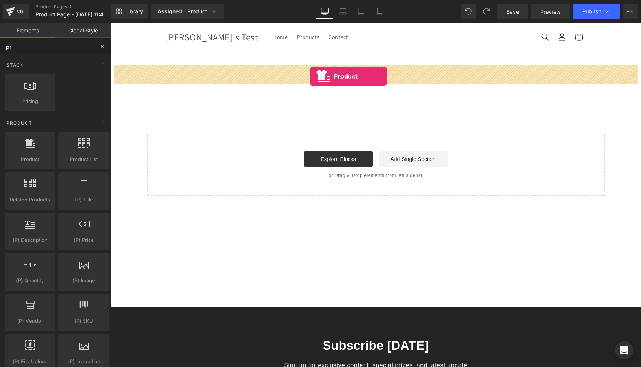
drag, startPoint x: 142, startPoint y: 170, endPoint x: 310, endPoint y: 76, distance: 192.6
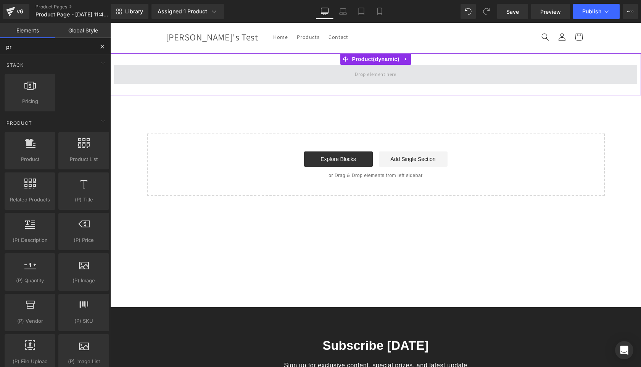
type input "pr"
click at [381, 72] on span at bounding box center [375, 74] width 47 height 13
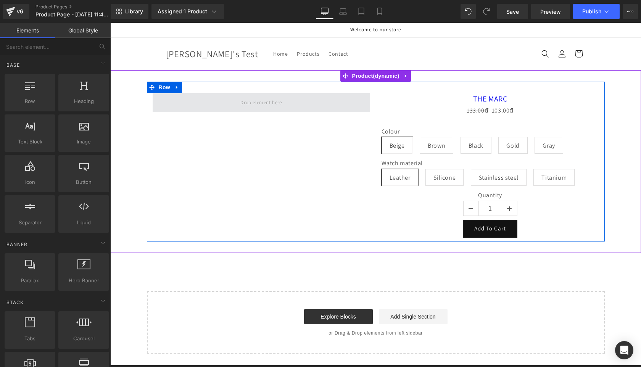
click at [315, 104] on span at bounding box center [262, 102] width 218 height 19
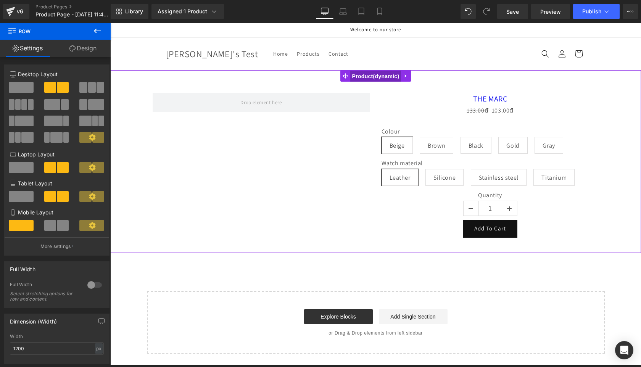
click at [367, 78] on span "Product" at bounding box center [375, 76] width 51 height 11
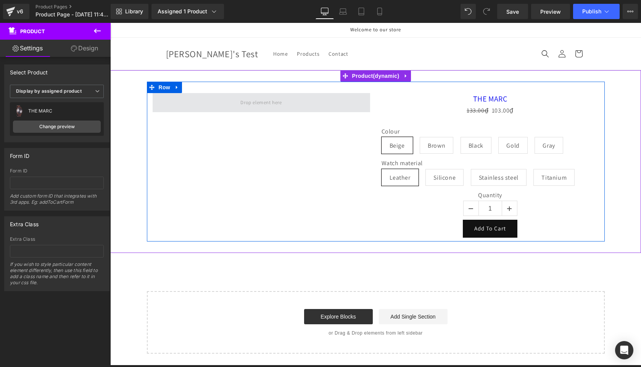
click at [339, 103] on span at bounding box center [262, 102] width 218 height 19
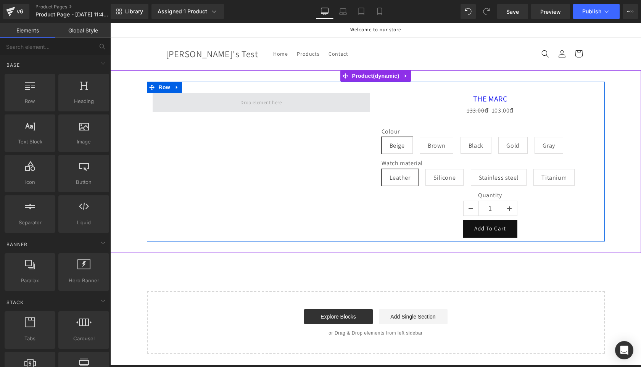
click at [271, 105] on span at bounding box center [261, 102] width 47 height 13
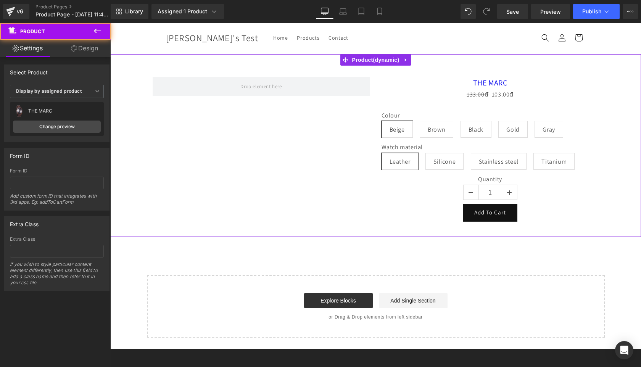
scroll to position [17, 0]
